Goal: Check status: Check status

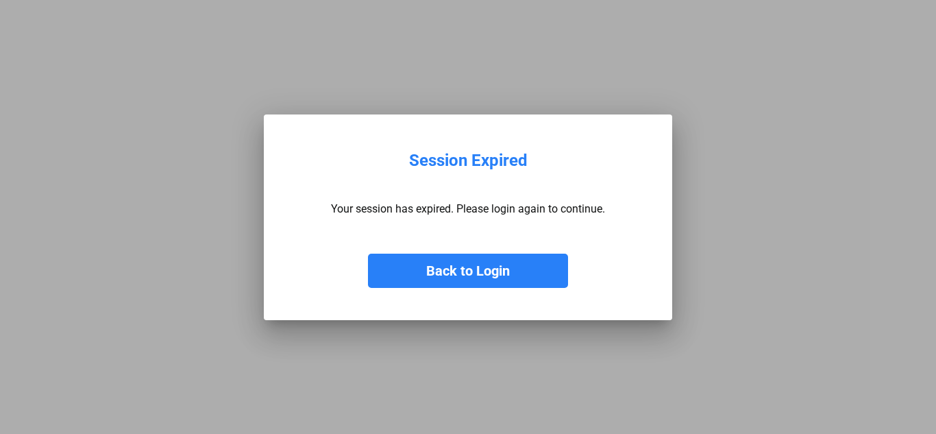
click at [502, 260] on button "Back to Login" at bounding box center [468, 271] width 200 height 34
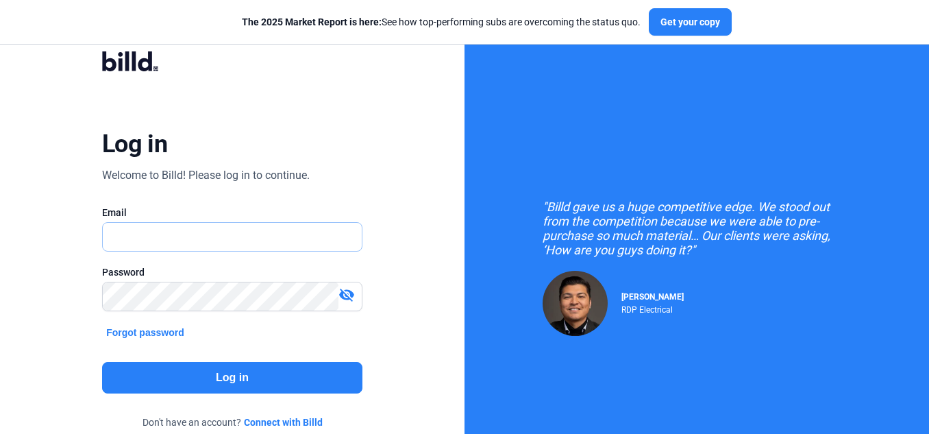
type input "[EMAIL_ADDRESS][DOMAIN_NAME]"
click at [186, 375] on button "Log in" at bounding box center [232, 378] width 260 height 32
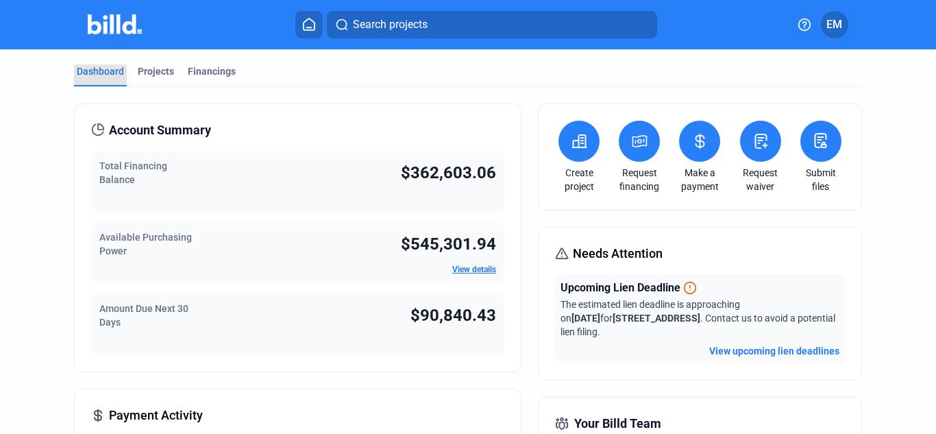
click at [111, 75] on div "Dashboard" at bounding box center [100, 71] width 47 height 14
click at [378, 17] on span "Search projects" at bounding box center [390, 24] width 75 height 16
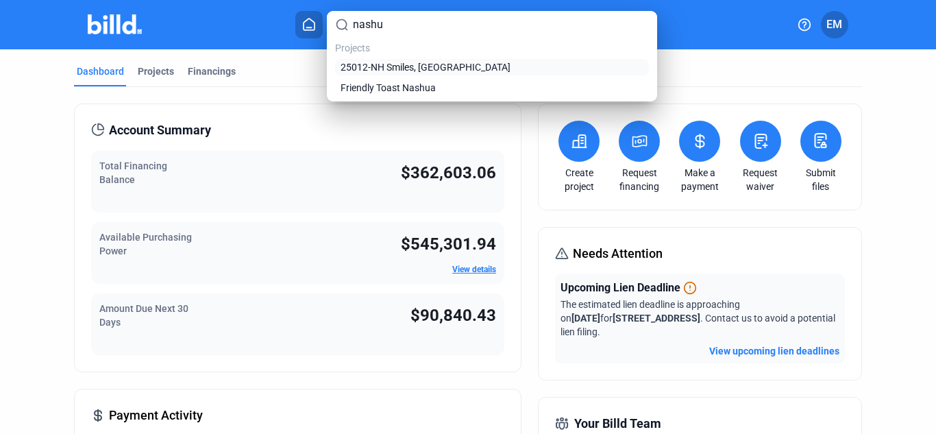
type input "nashu"
click at [392, 66] on span "25012-NH Smiles, [GEOGRAPHIC_DATA]" at bounding box center [426, 67] width 170 height 14
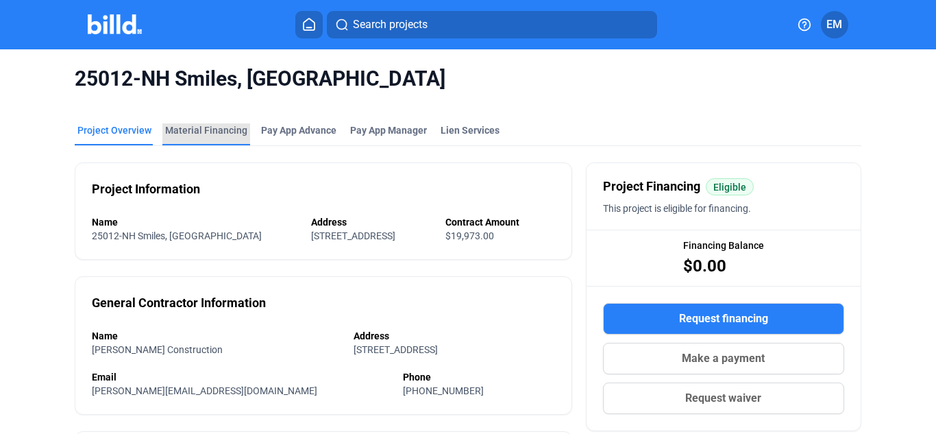
click at [213, 132] on div "Material Financing" at bounding box center [206, 130] width 82 height 14
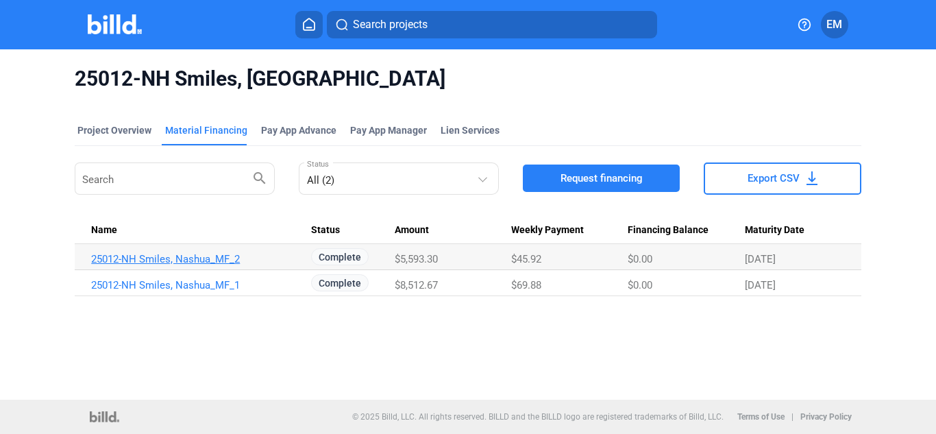
click at [198, 258] on link "25012-NH Smiles, Nashua_MF_2" at bounding box center [195, 259] width 208 height 12
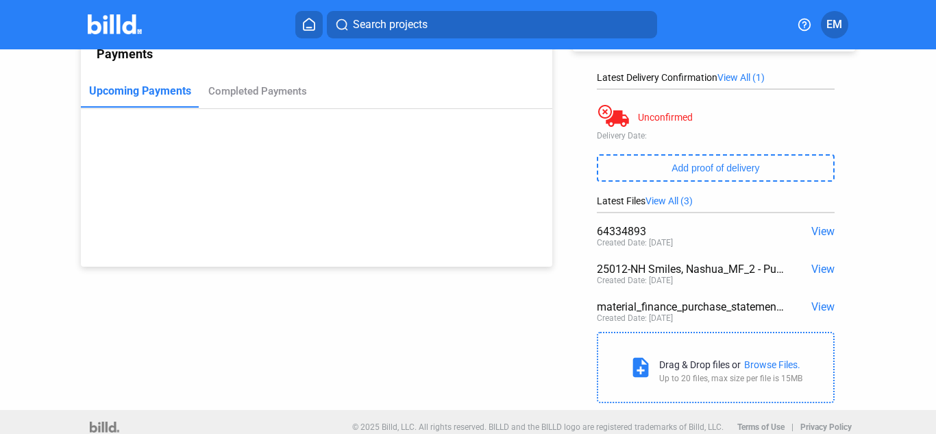
scroll to position [195, 0]
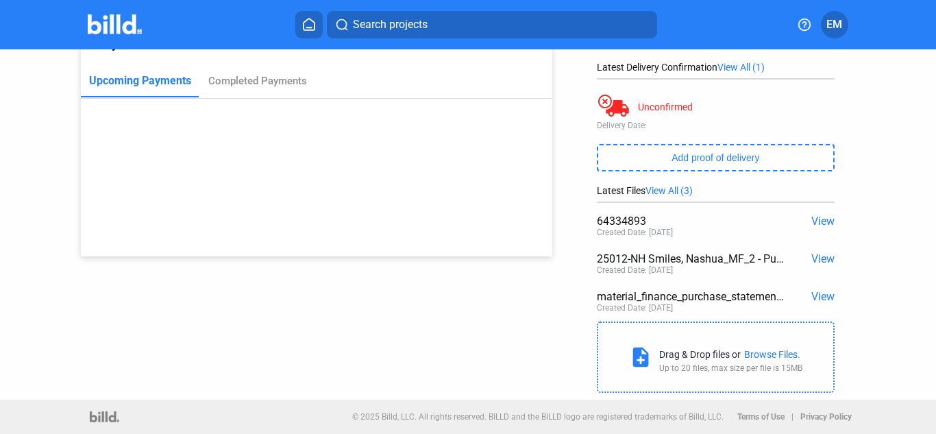
click at [818, 296] on span "View" at bounding box center [822, 296] width 23 height 13
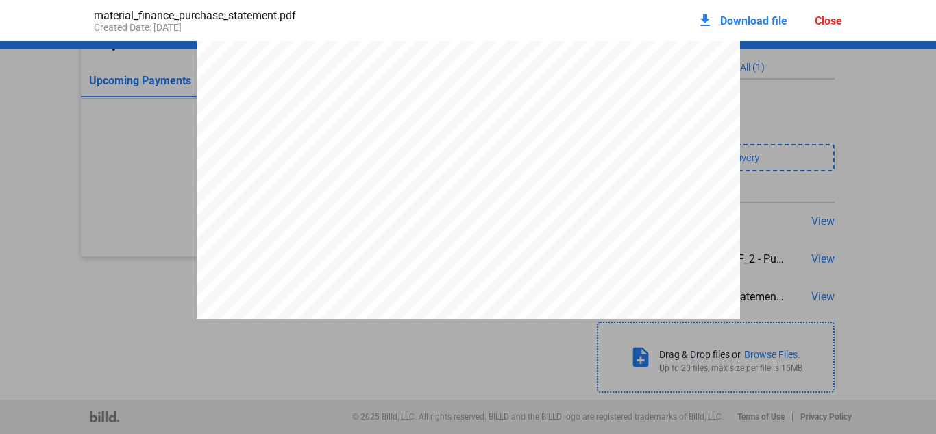
scroll to position [281, 0]
click at [829, 15] on div "Close" at bounding box center [828, 20] width 27 height 13
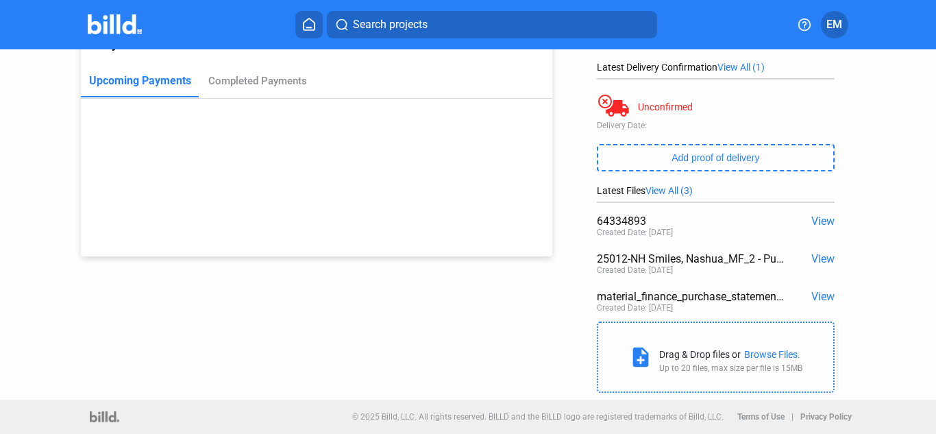
click at [818, 260] on span "View" at bounding box center [822, 258] width 23 height 13
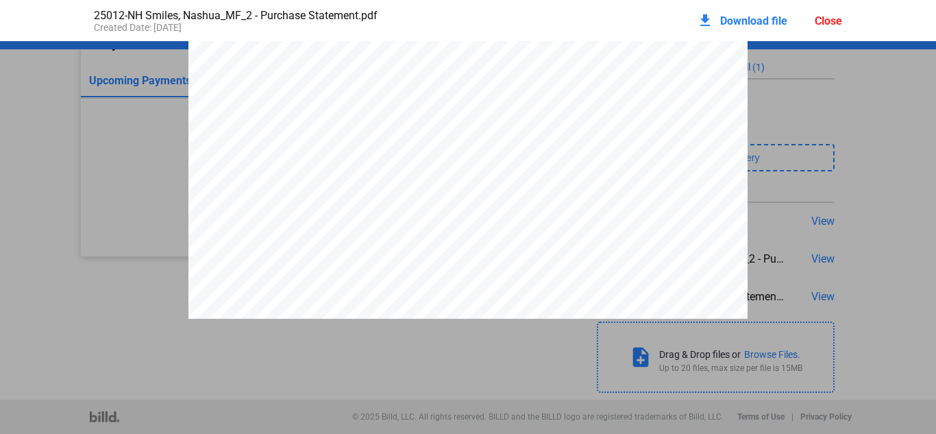
click at [823, 22] on div "Close" at bounding box center [828, 20] width 27 height 13
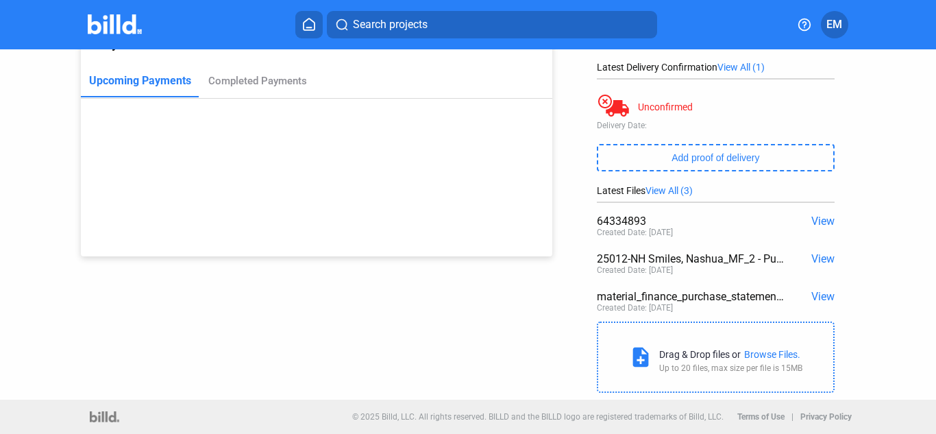
click at [823, 219] on span "View" at bounding box center [822, 221] width 23 height 13
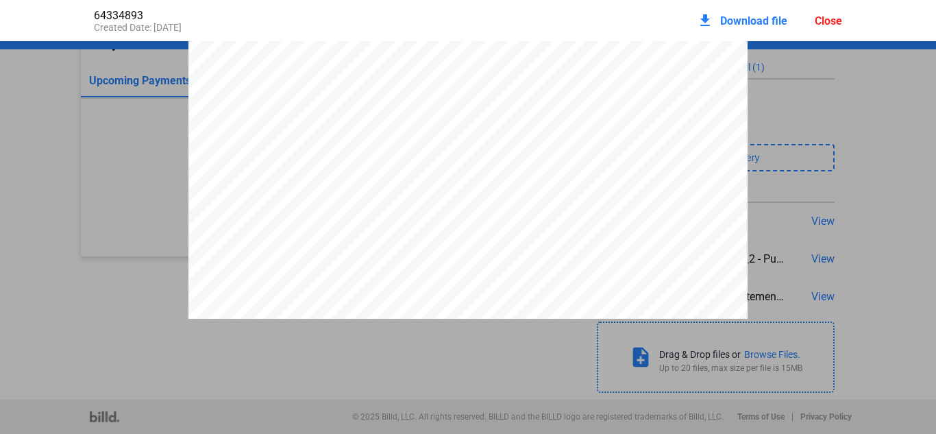
scroll to position [418, 0]
click at [820, 19] on div "Close" at bounding box center [828, 20] width 27 height 13
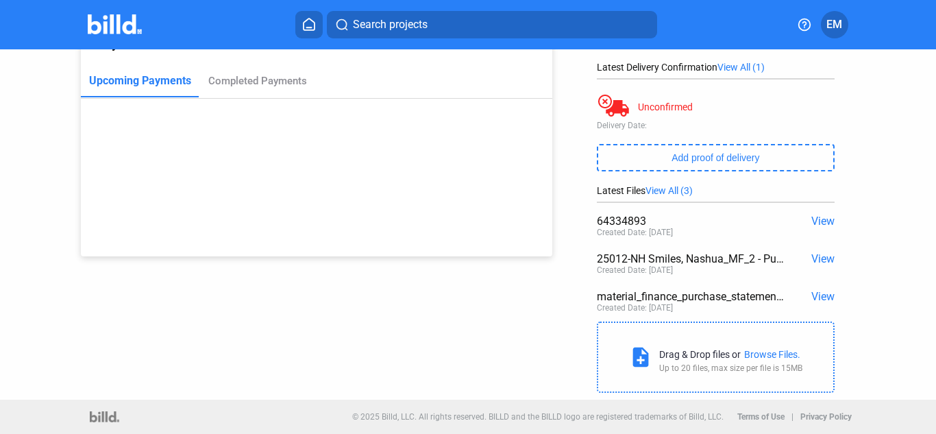
scroll to position [0, 0]
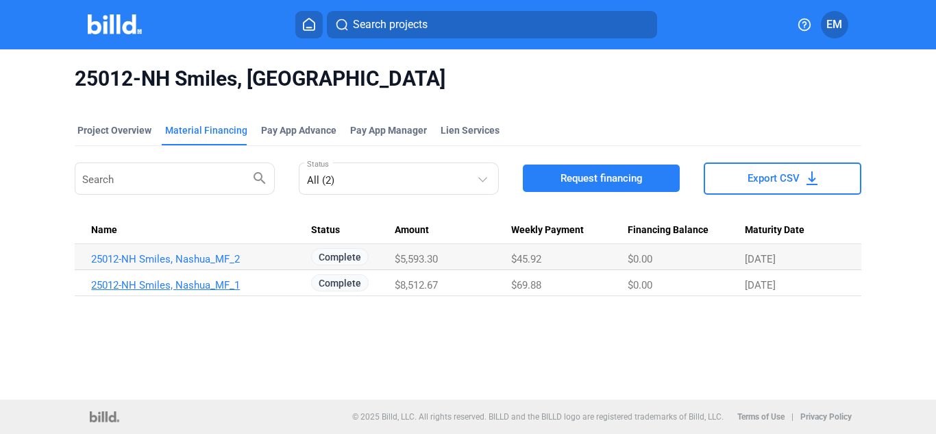
click at [170, 265] on link "25012-NH Smiles, Nashua_MF_1" at bounding box center [195, 259] width 208 height 12
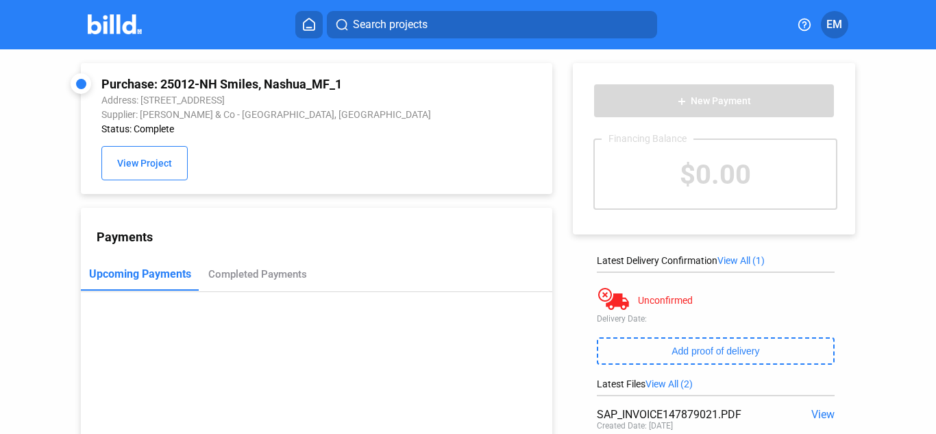
scroll to position [69, 0]
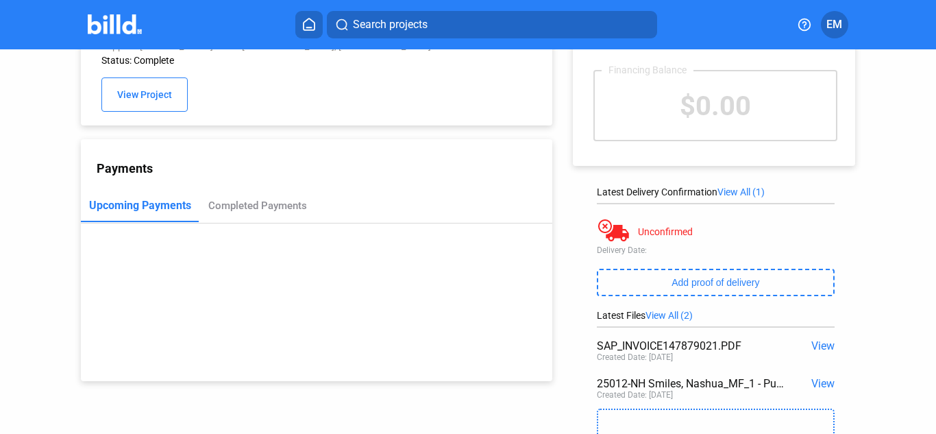
click at [824, 347] on span "View" at bounding box center [822, 345] width 23 height 13
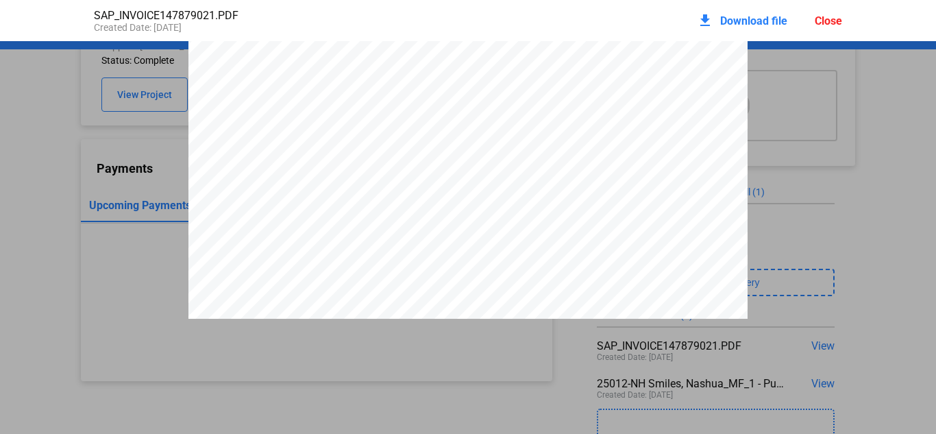
scroll to position [555, 0]
click at [825, 23] on div "Close" at bounding box center [828, 20] width 27 height 13
